Goal: Task Accomplishment & Management: Manage account settings

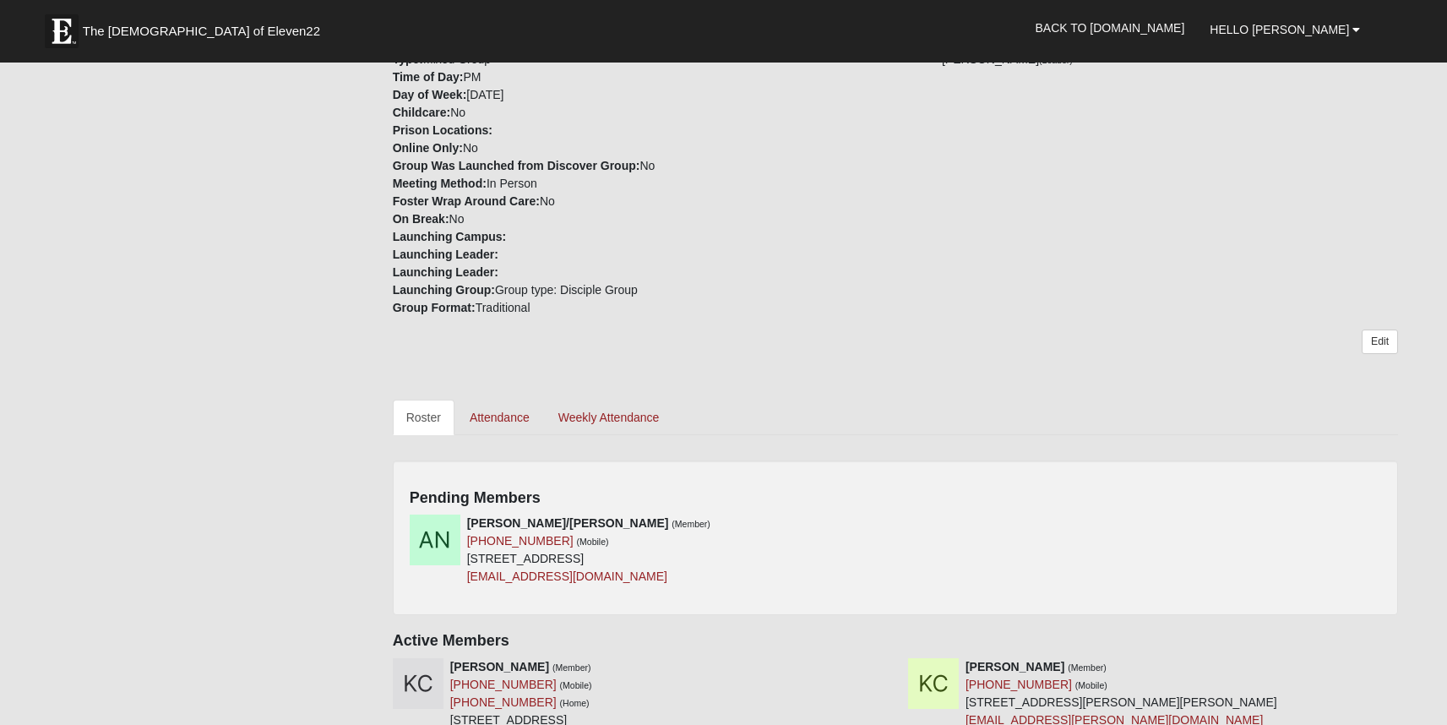
scroll to position [467, 0]
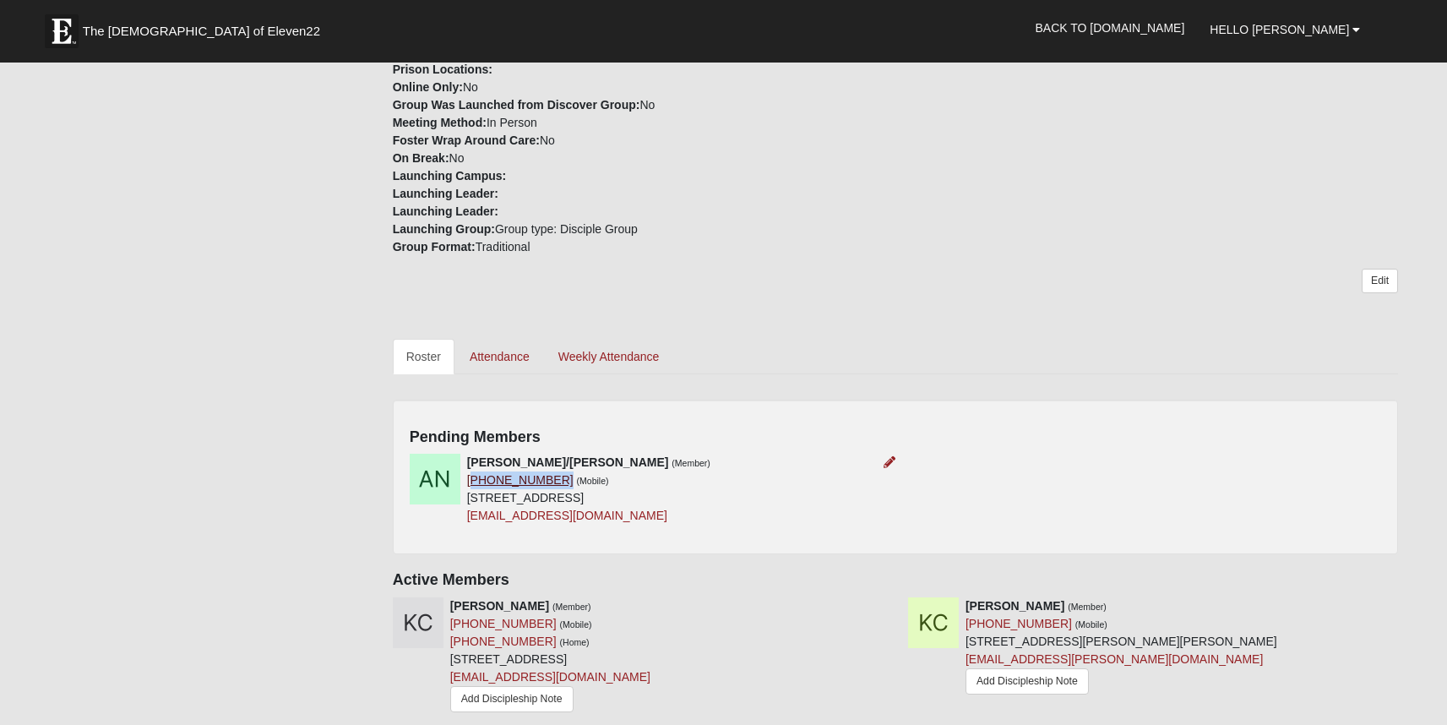
drag, startPoint x: 549, startPoint y: 481, endPoint x: 470, endPoint y: 478, distance: 78.6
click at [470, 478] on div "[PERSON_NAME]/[PERSON_NAME] (Member) [PHONE_NUMBER] (Mobile) [STREET_ADDRESS] […" at bounding box center [588, 488] width 243 height 71
copy link "703) 585-6941"
click at [1314, 463] on div "[PERSON_NAME]/[PERSON_NAME] (Member) [PHONE_NUMBER] (Mobile) [STREET_ADDRESS] […" at bounding box center [895, 495] width 997 height 84
click at [887, 462] on icon at bounding box center [889, 462] width 12 height 12
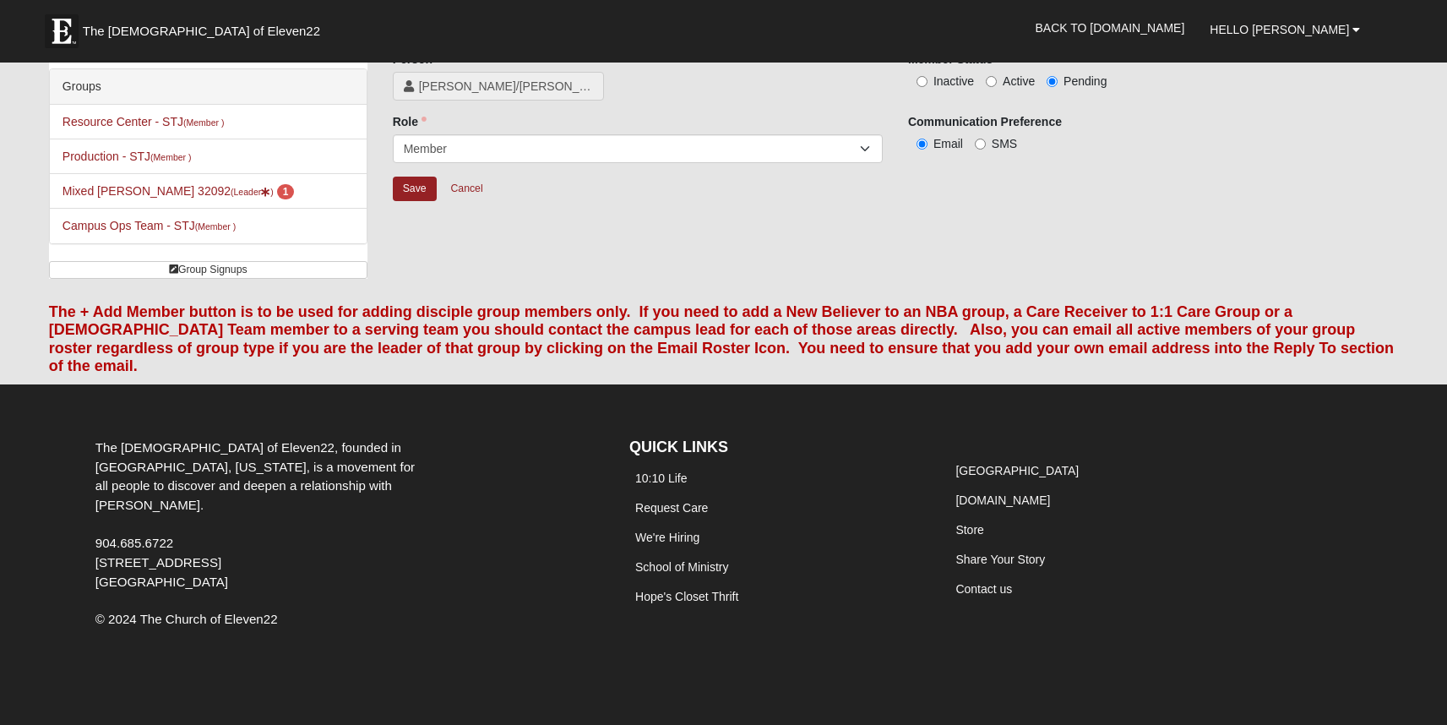
scroll to position [73, 0]
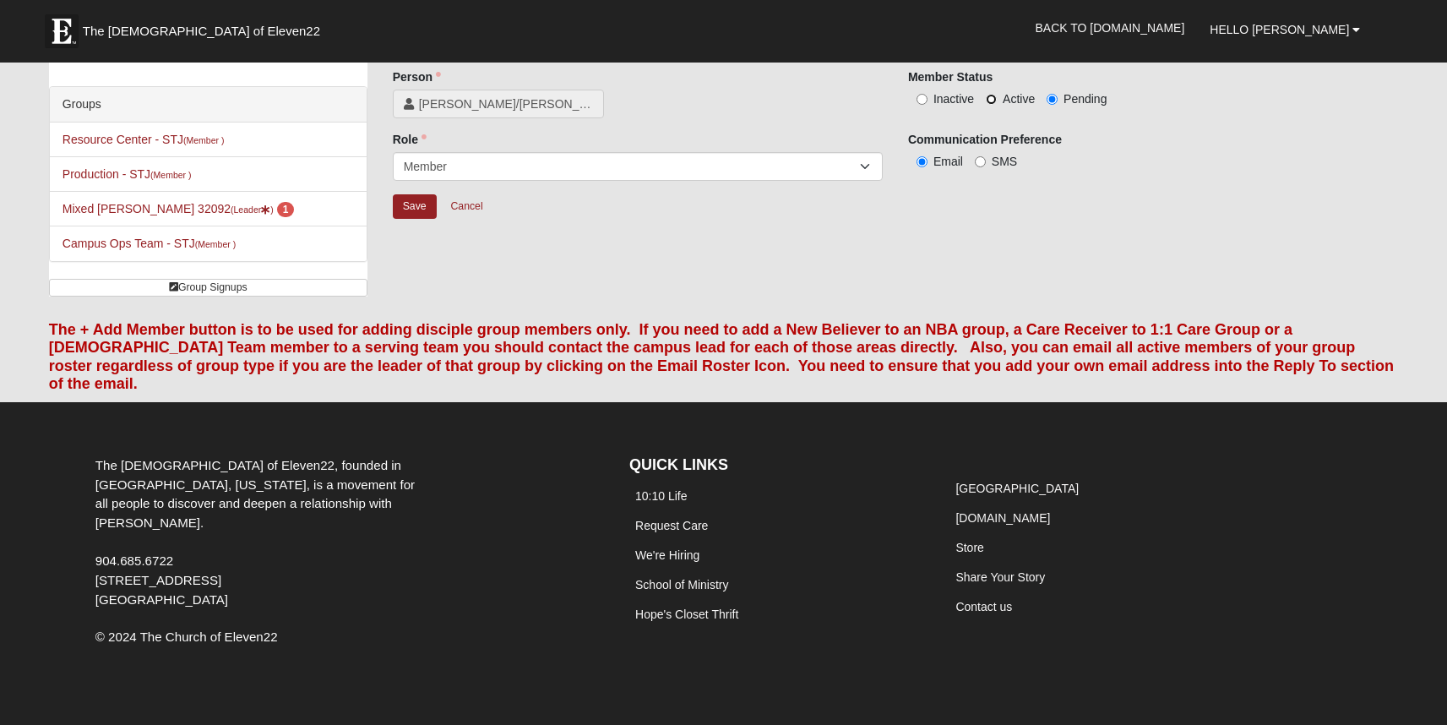
click at [988, 103] on input "Active" at bounding box center [991, 99] width 11 height 11
radio input "true"
click at [426, 209] on input "Save" at bounding box center [415, 206] width 44 height 24
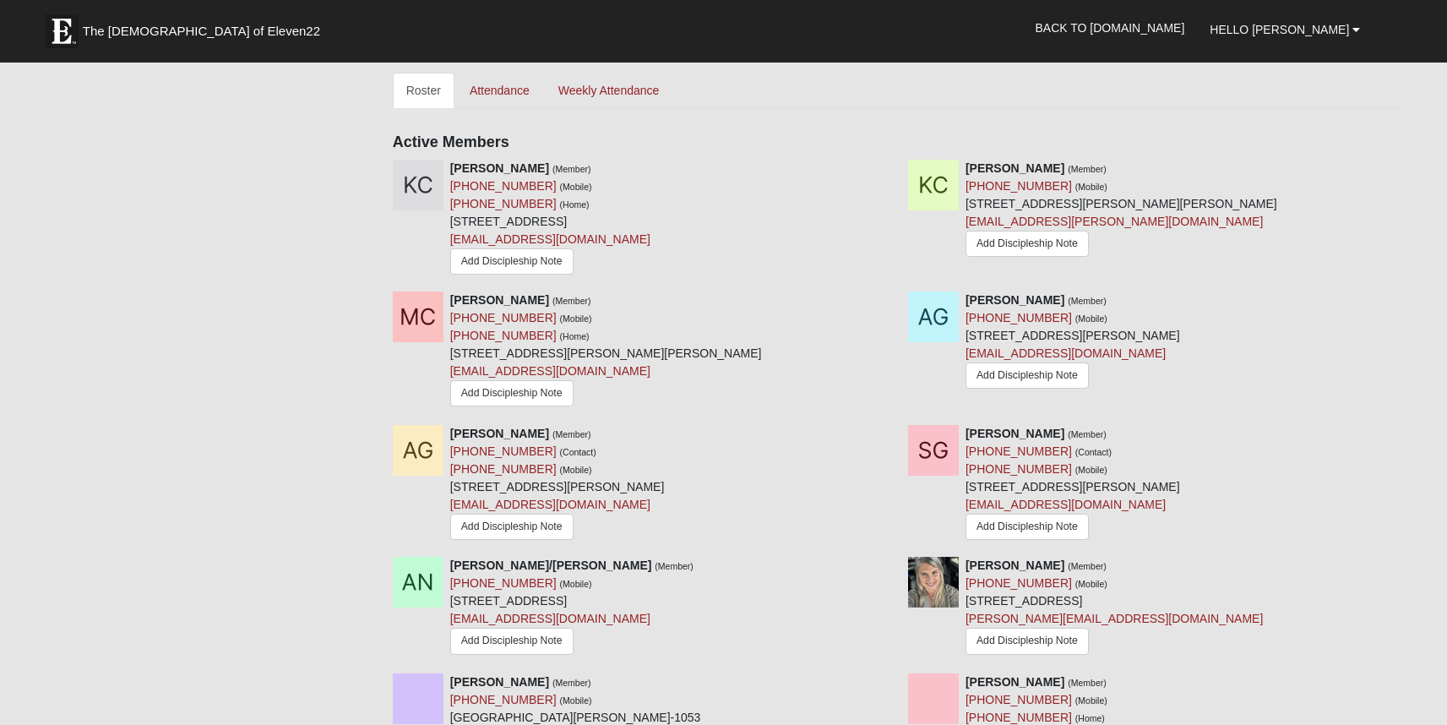
scroll to position [735, 0]
click at [1409, 296] on icon at bounding box center [1404, 298] width 12 height 12
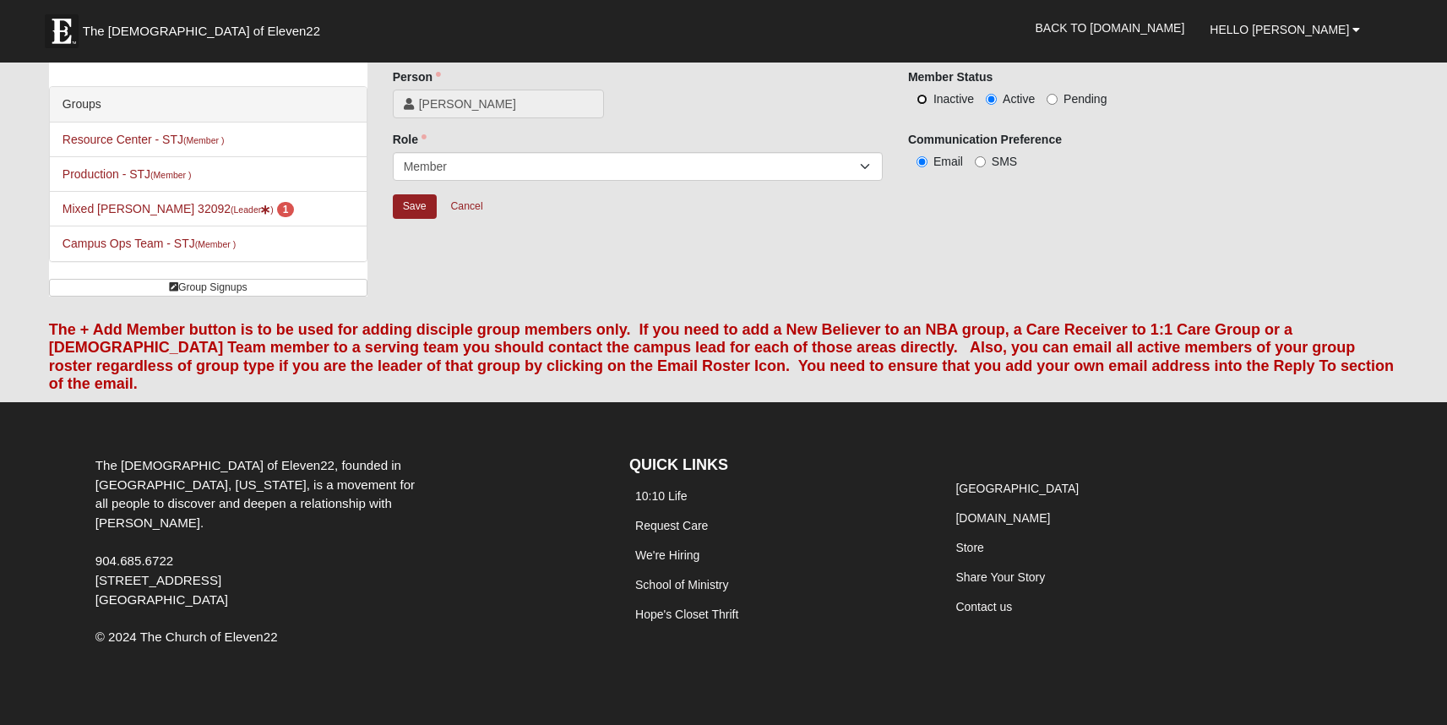
click at [923, 98] on input "Inactive" at bounding box center [921, 99] width 11 height 11
radio input "true"
click at [404, 197] on input "Save" at bounding box center [415, 206] width 44 height 24
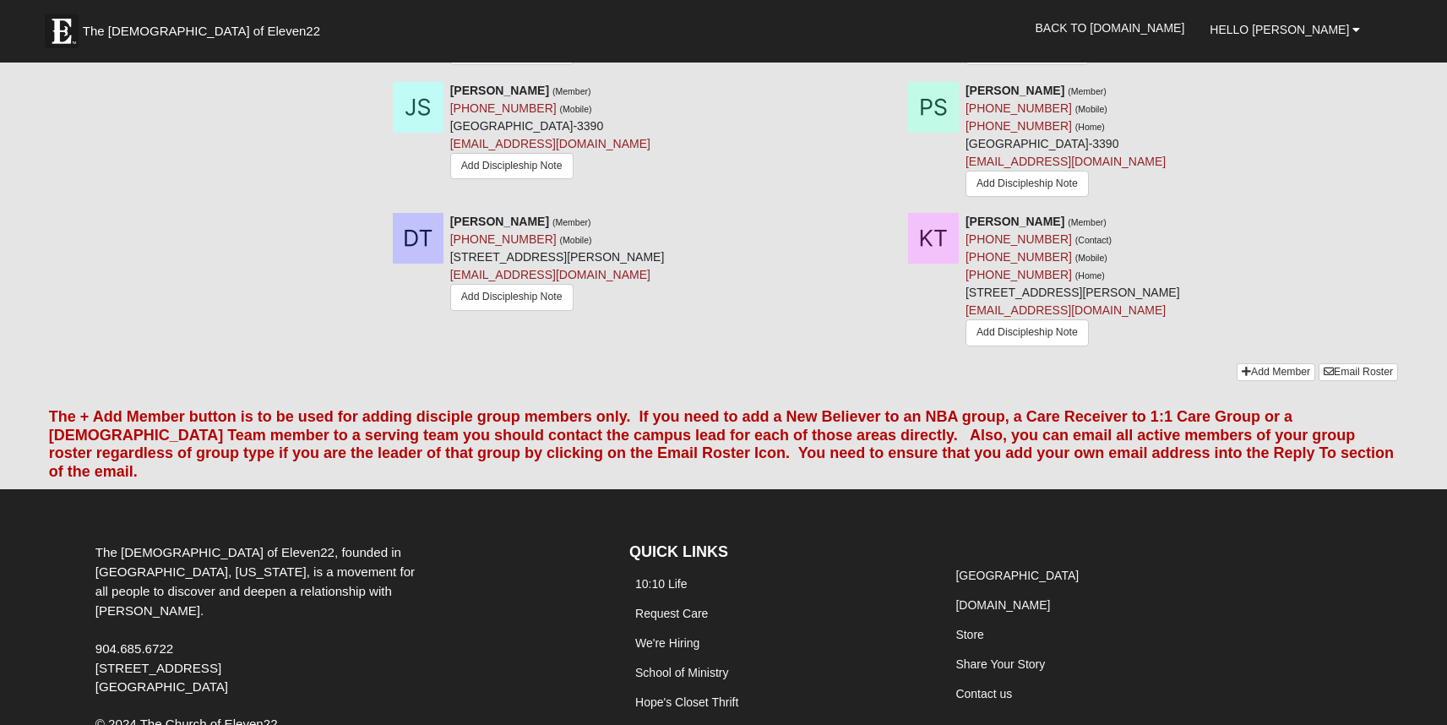
scroll to position [0, 0]
